Goal: Task Accomplishment & Management: Use online tool/utility

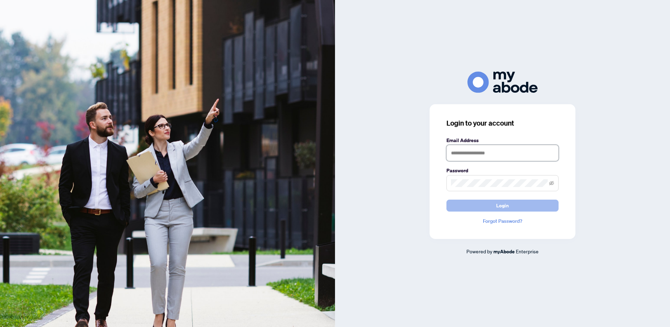
type input "**********"
click at [502, 206] on span "Login" at bounding box center [502, 205] width 13 height 11
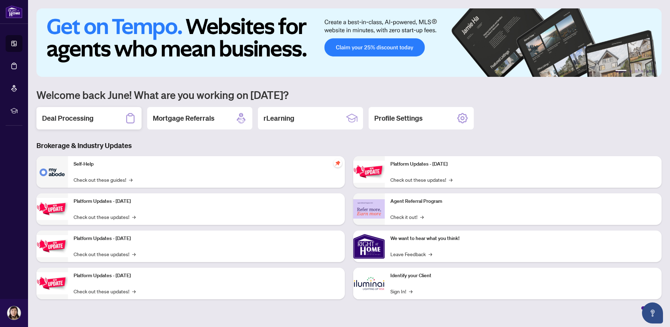
click at [71, 117] on h2 "Deal Processing" at bounding box center [68, 118] width 52 height 10
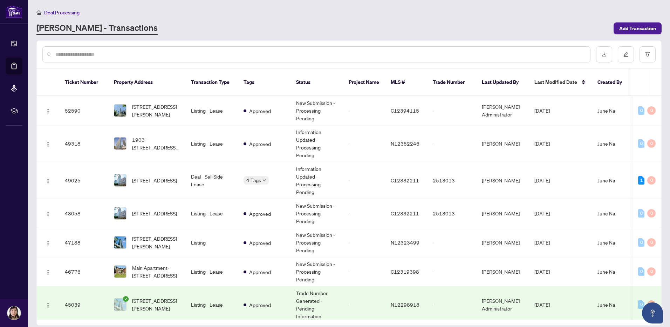
drag, startPoint x: 662, startPoint y: 99, endPoint x: 662, endPoint y: 118, distance: 18.9
click at [662, 118] on div "Ticket Number Property Address Transaction Type Tags Status Project Name MLS # …" at bounding box center [348, 182] width 625 height 285
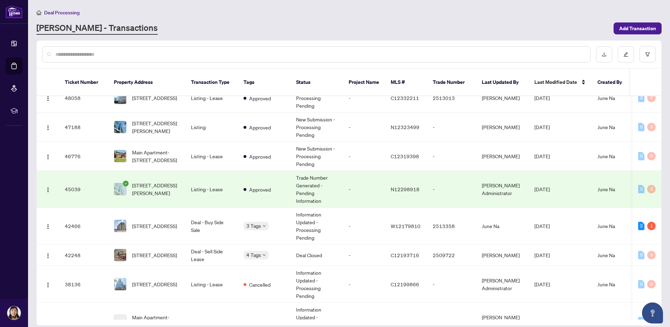
scroll to position [118, 0]
